Goal: Navigation & Orientation: Go to known website

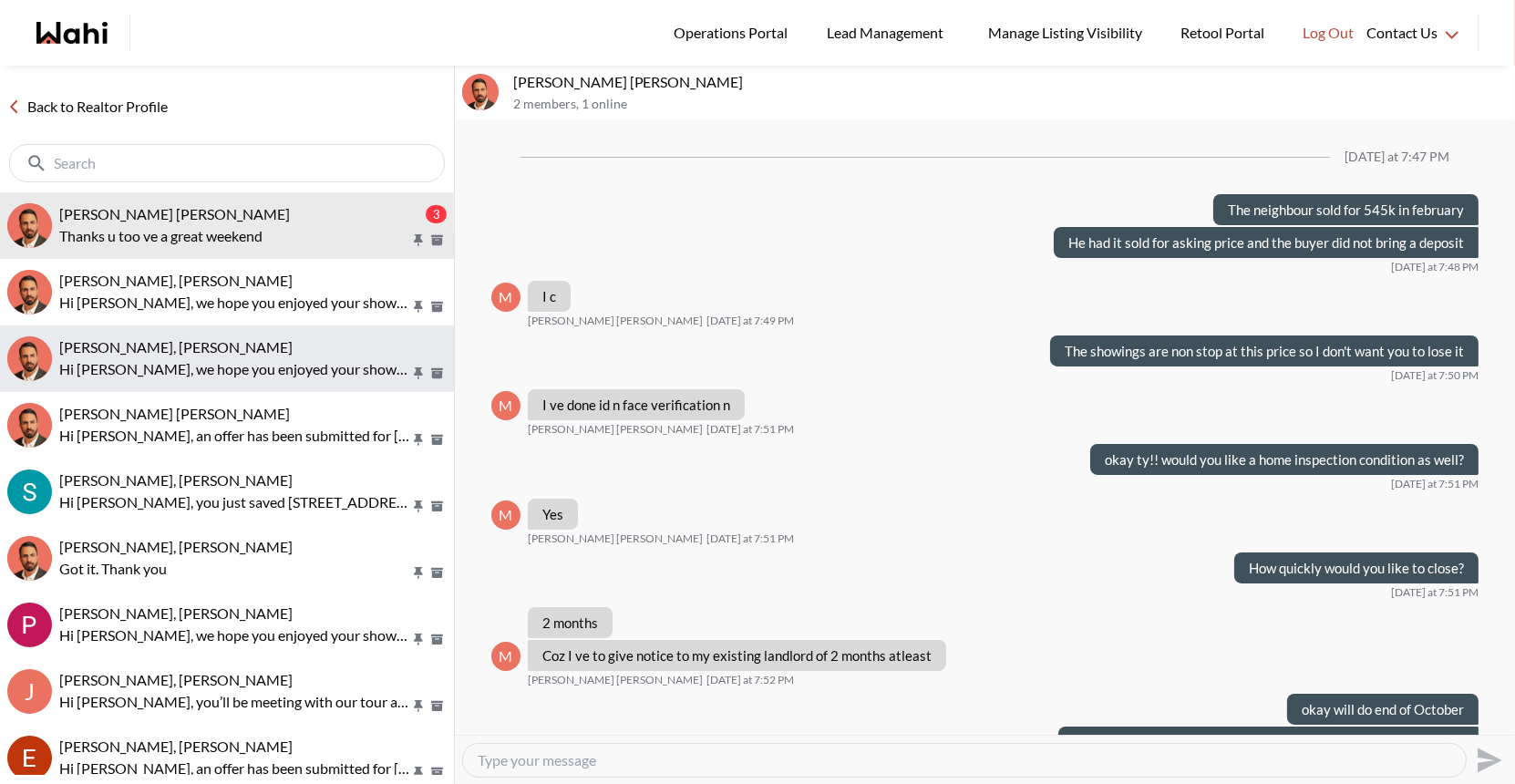
scroll to position [7716, 0]
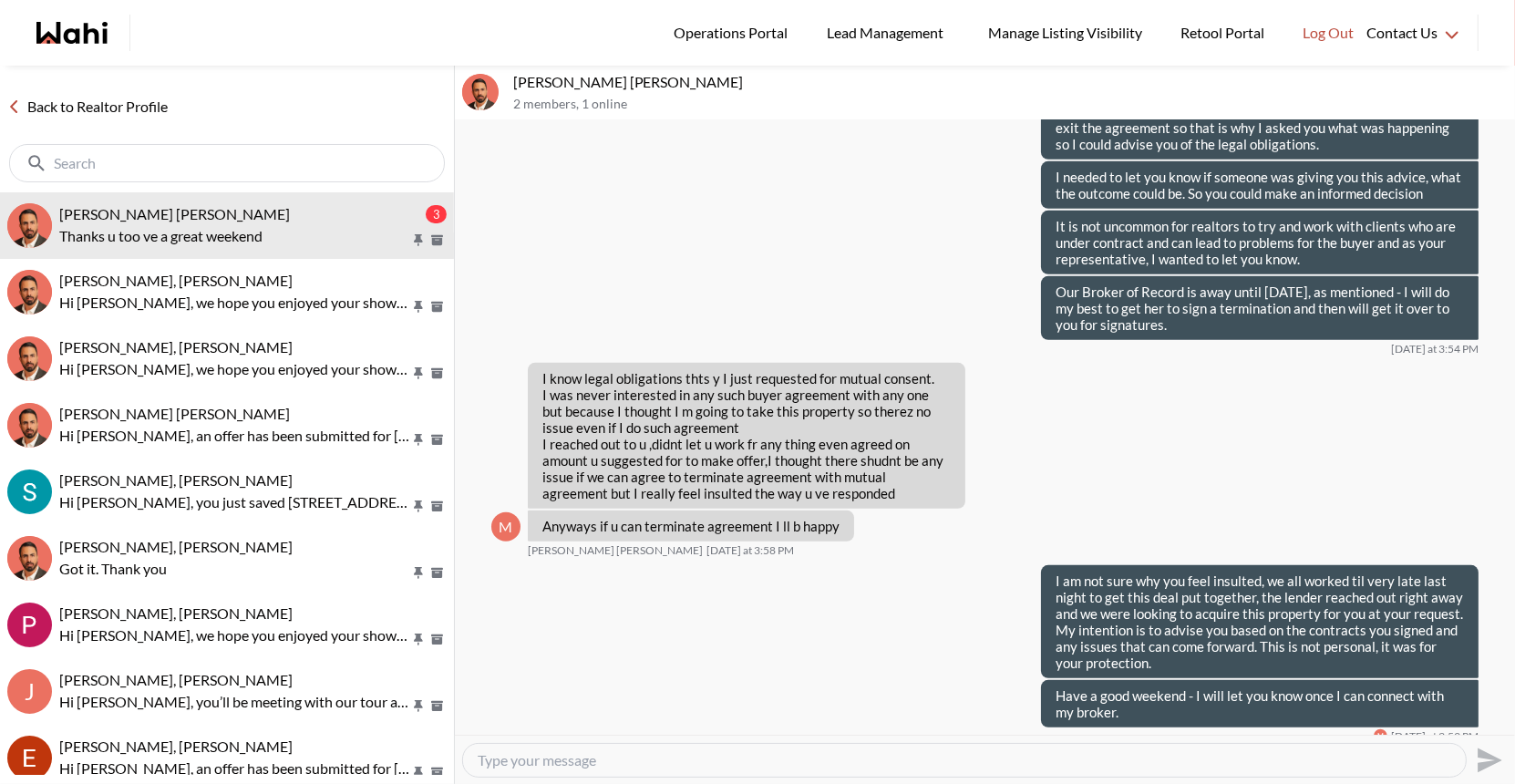
click at [87, 108] on link "Back to Realtor Profile" at bounding box center [87, 106] width 175 height 24
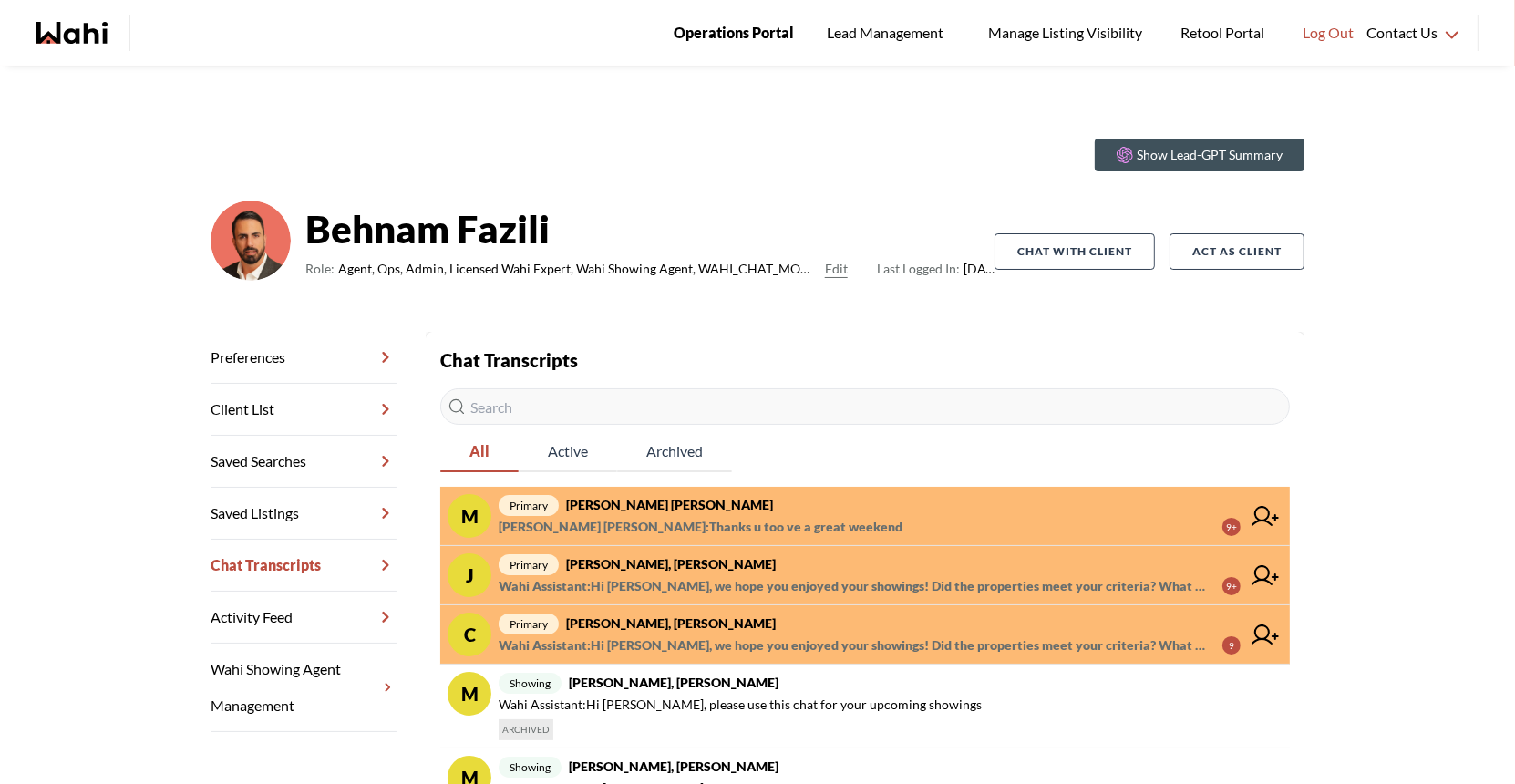
click at [712, 27] on span "Operations Portal" at bounding box center [734, 33] width 120 height 24
